Goal: Navigation & Orientation: Find specific page/section

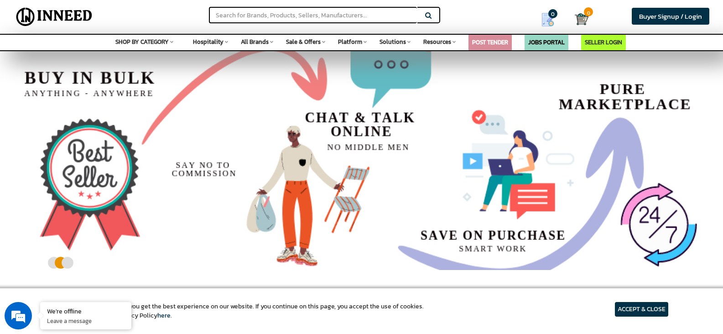
click at [620, 307] on article "ACCEPT & CLOSE" at bounding box center [641, 309] width 53 height 15
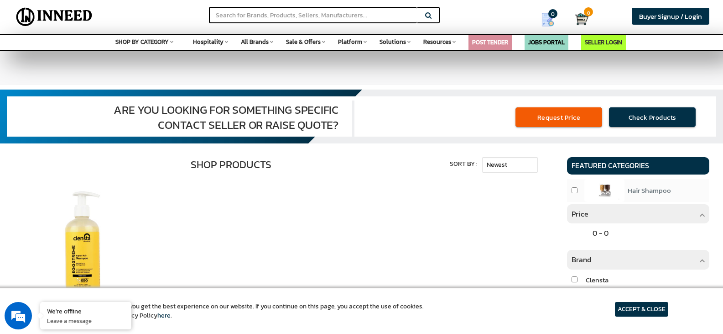
click at [627, 313] on article "ACCEPT & CLOSE" at bounding box center [641, 309] width 53 height 15
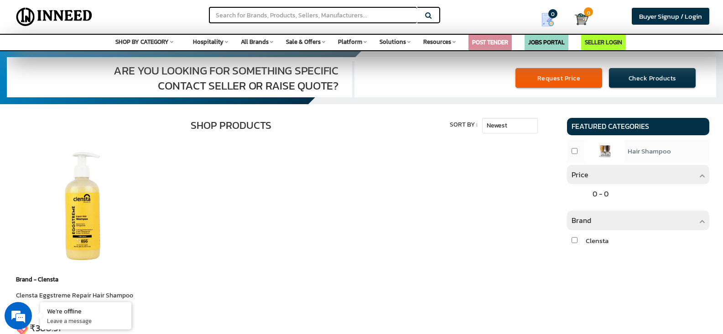
scroll to position [121, 0]
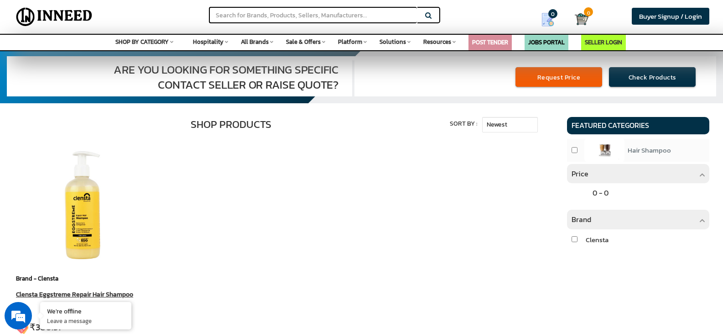
click at [81, 205] on img at bounding box center [85, 205] width 128 height 128
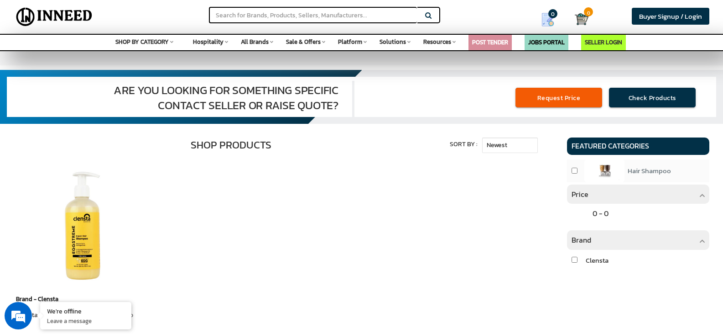
scroll to position [0, 0]
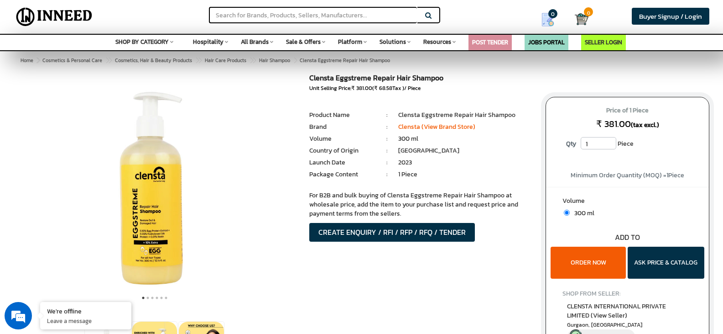
click at [255, 160] on img at bounding box center [155, 188] width 228 height 228
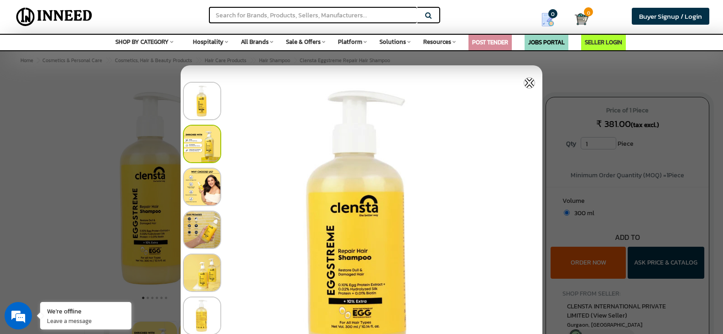
click at [255, 160] on div at bounding box center [364, 141] width 362 height 43
click at [531, 89] on div at bounding box center [364, 98] width 362 height 43
click at [527, 83] on img at bounding box center [529, 82] width 11 height 11
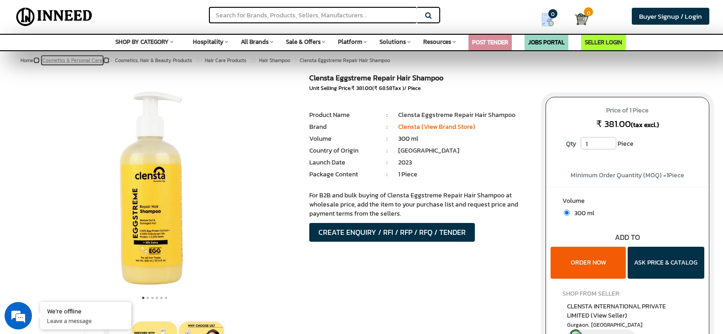
click at [70, 63] on span "Cosmetics & Personal Care" at bounding box center [72, 60] width 60 height 7
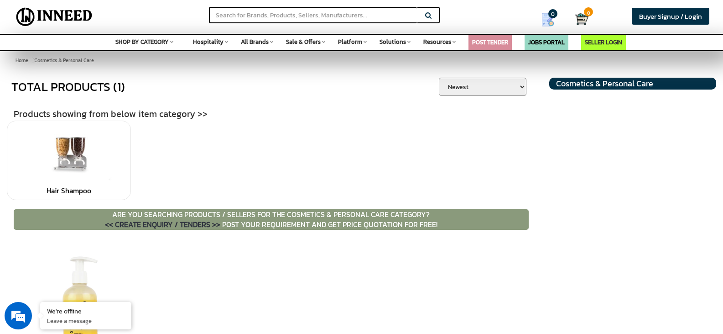
click at [78, 14] on img at bounding box center [54, 16] width 84 height 23
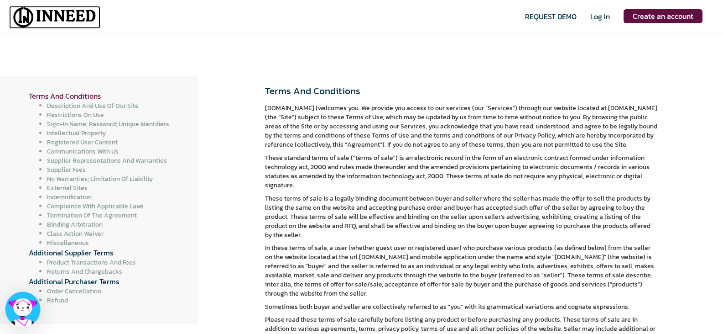
click at [69, 17] on img at bounding box center [54, 17] width 91 height 23
